Goal: Information Seeking & Learning: Learn about a topic

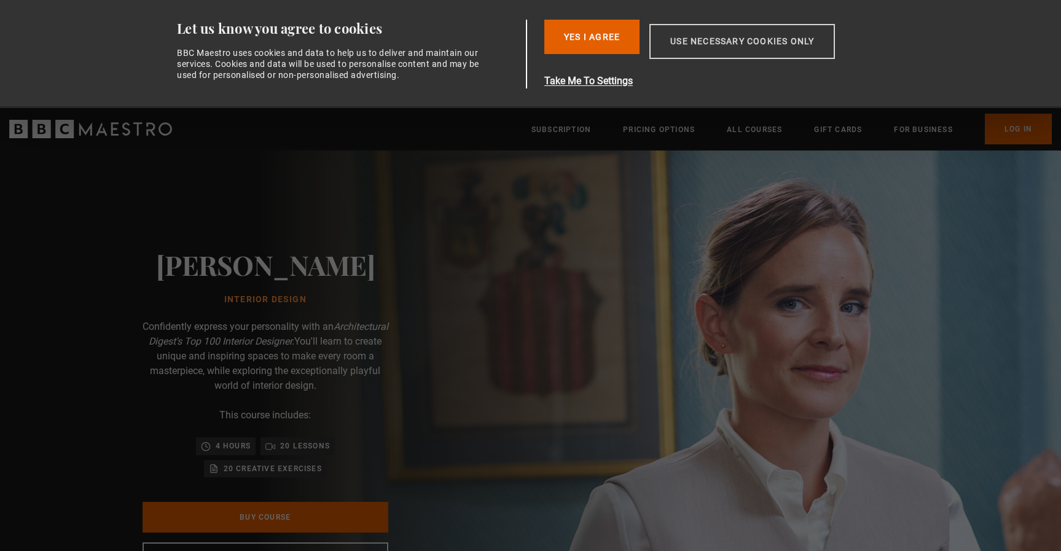
click at [767, 44] on button "Use necessary cookies only" at bounding box center [743, 41] width 186 height 35
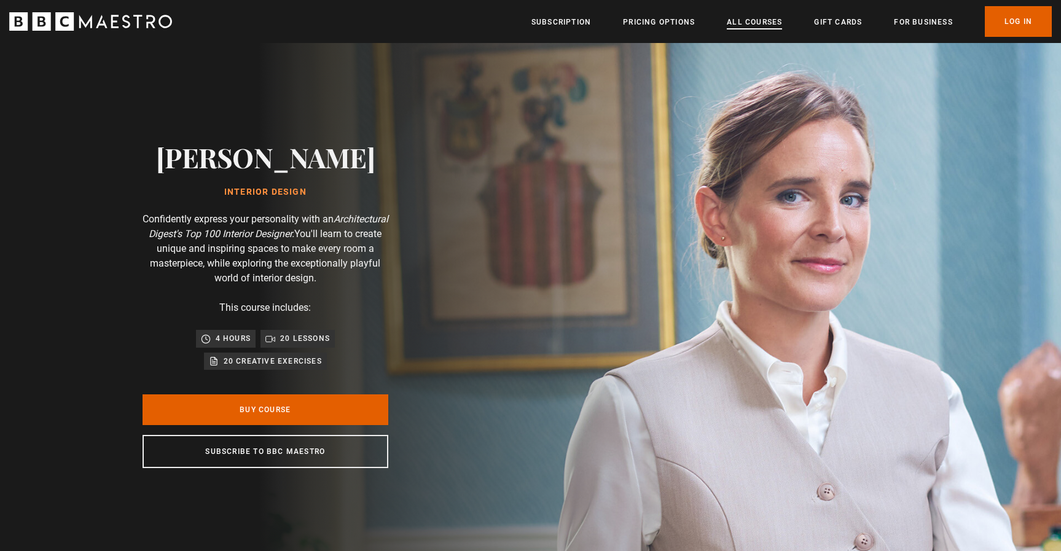
click at [752, 25] on link "All Courses" at bounding box center [754, 22] width 55 height 12
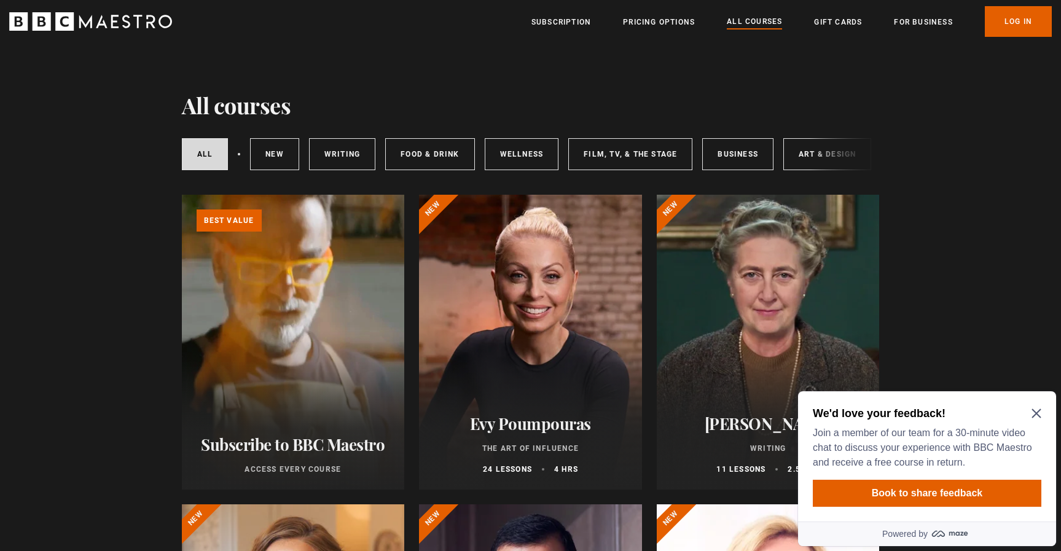
click at [1036, 409] on icon "Close Maze Prompt" at bounding box center [1037, 414] width 10 height 10
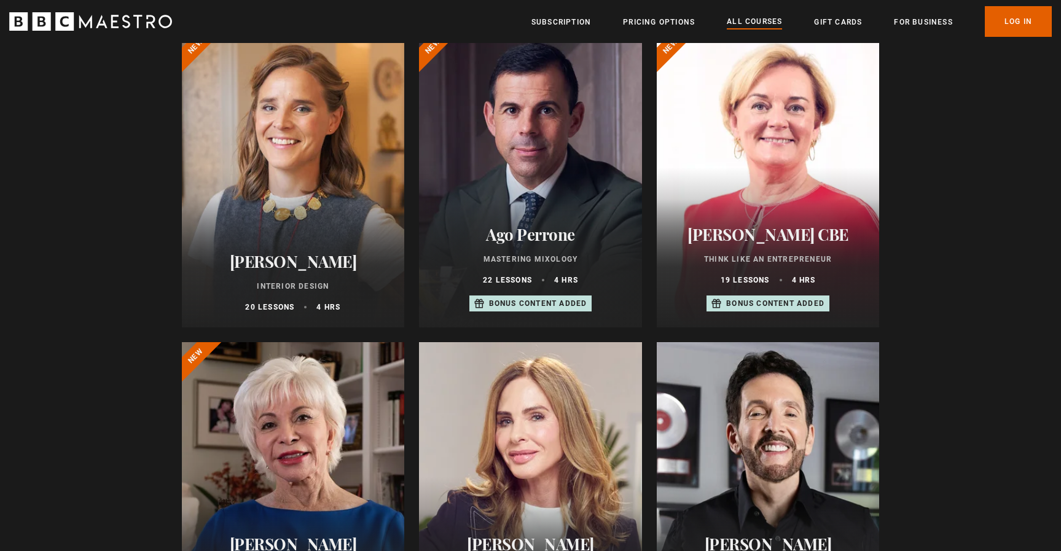
scroll to position [455, 0]
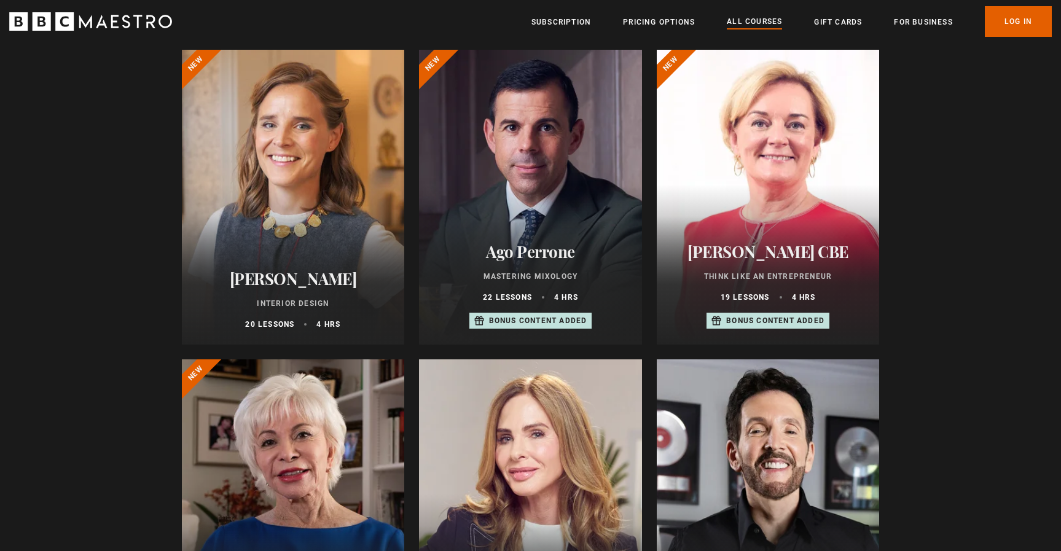
click at [304, 247] on div at bounding box center [293, 197] width 223 height 295
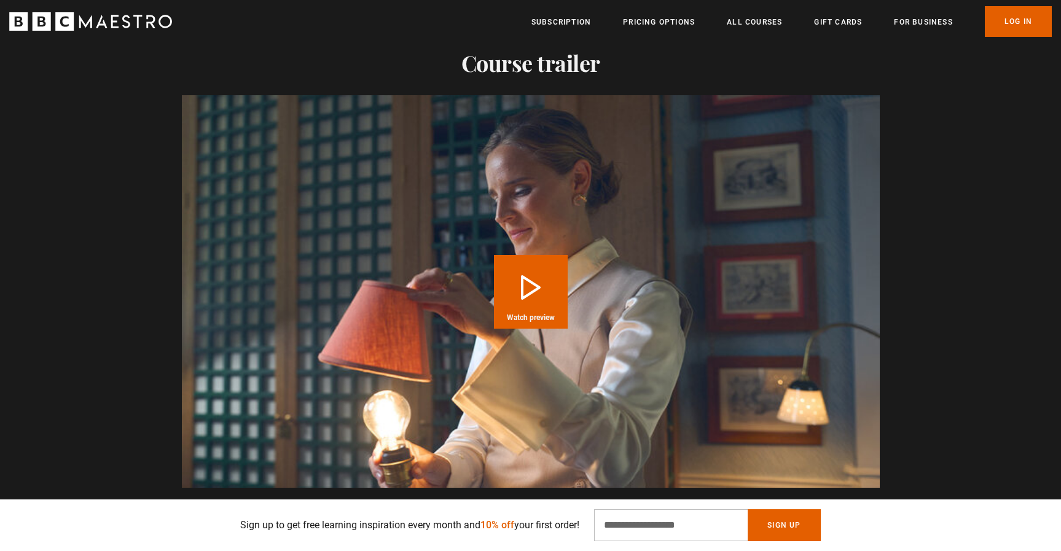
scroll to position [0, 161]
click at [530, 285] on button "Play Course overview for Interior Design with Beata Heuman Watch preview" at bounding box center [531, 292] width 74 height 74
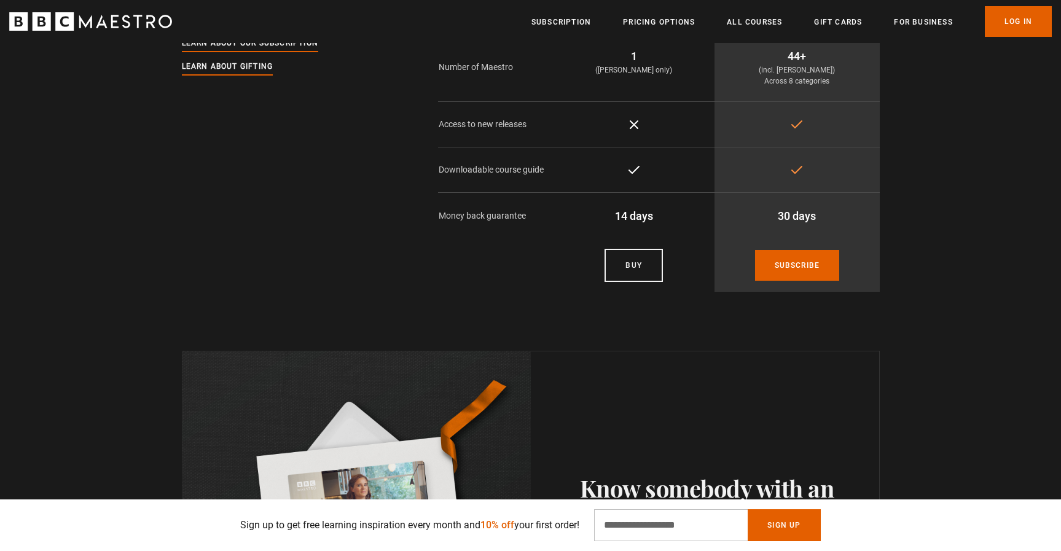
scroll to position [2781, 0]
